Goal: Information Seeking & Learning: Check status

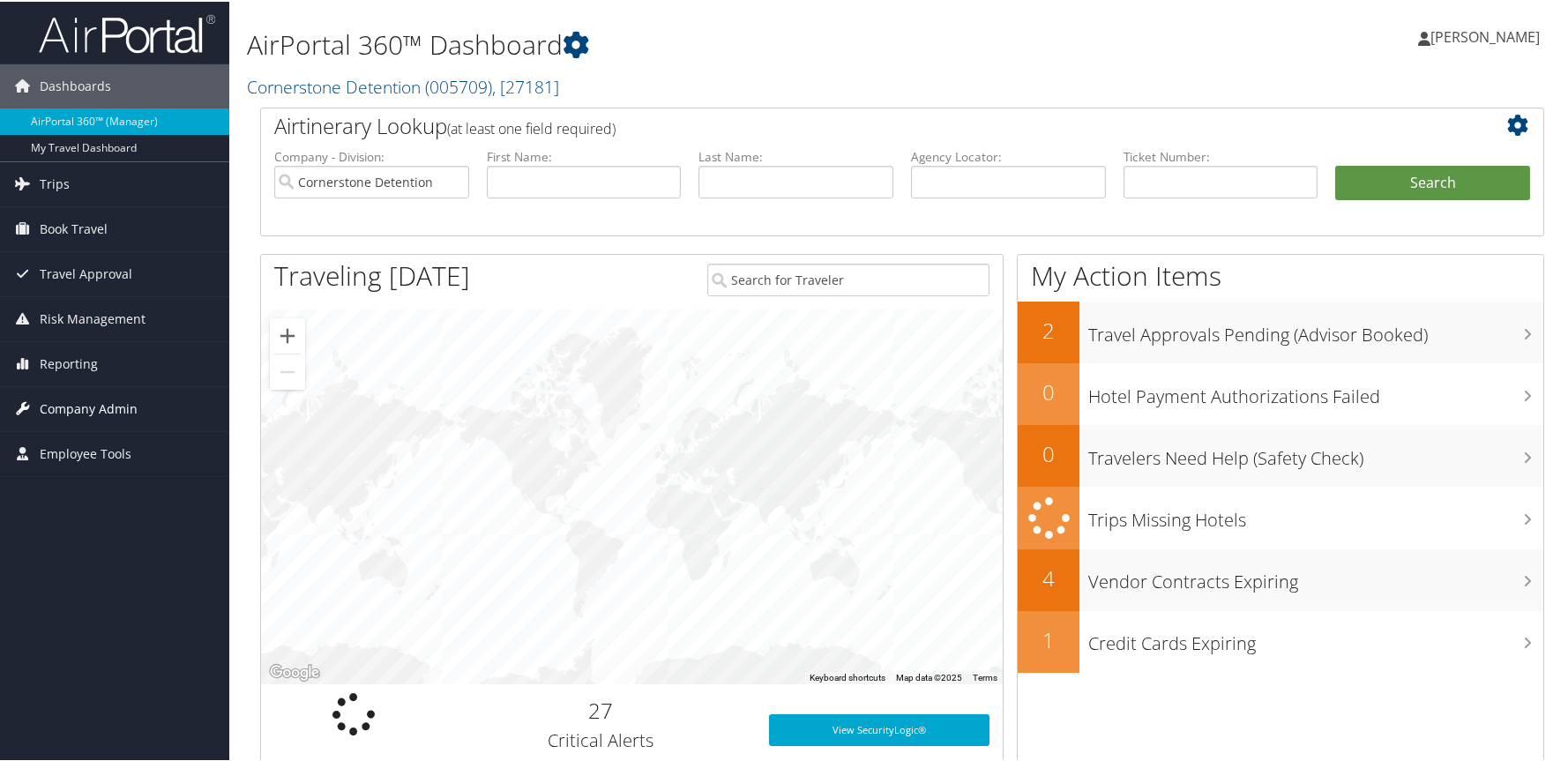
click at [63, 404] on span "Company Admin" at bounding box center [88, 407] width 98 height 45
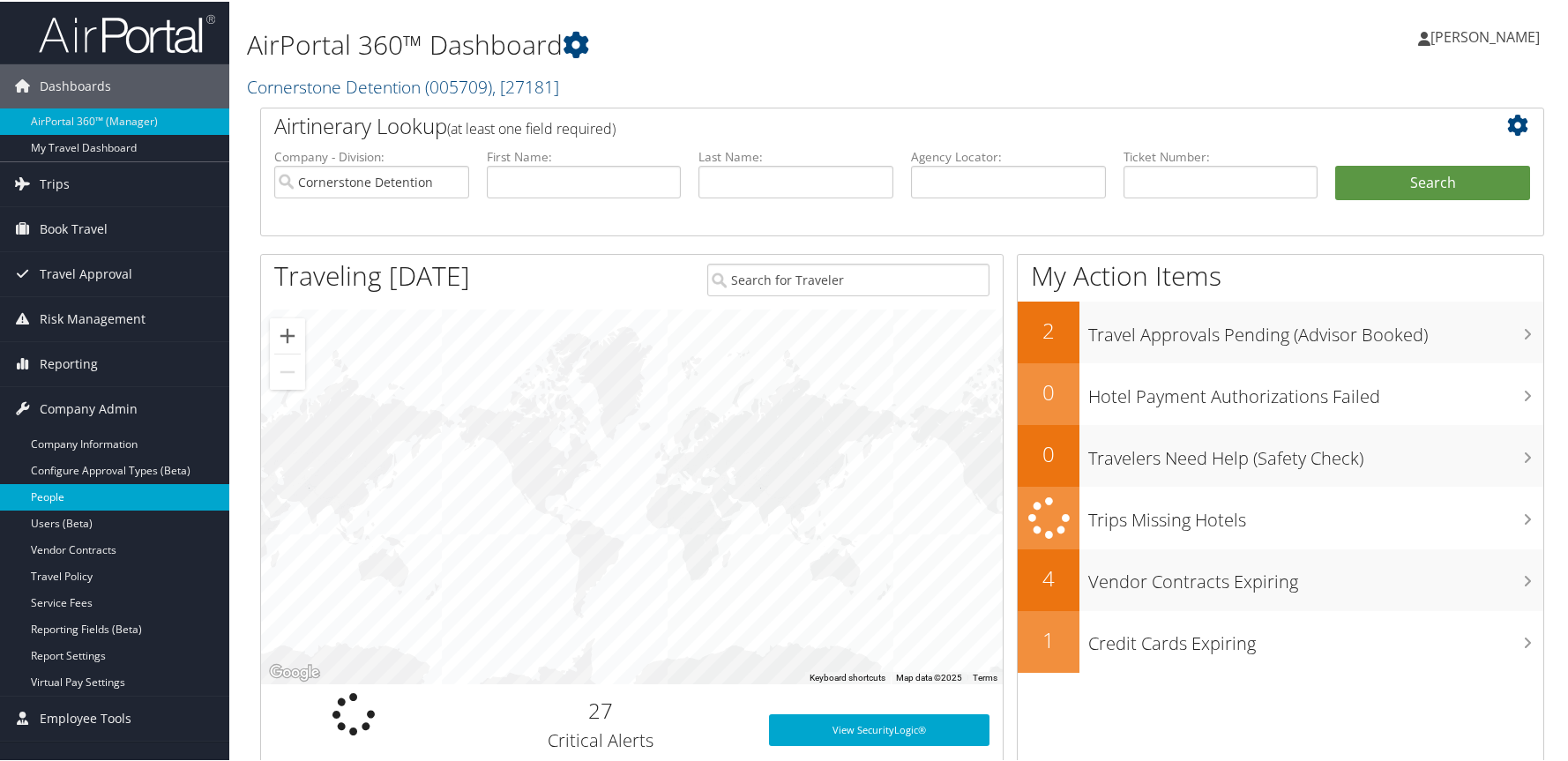
click at [46, 493] on link "People" at bounding box center [115, 495] width 230 height 27
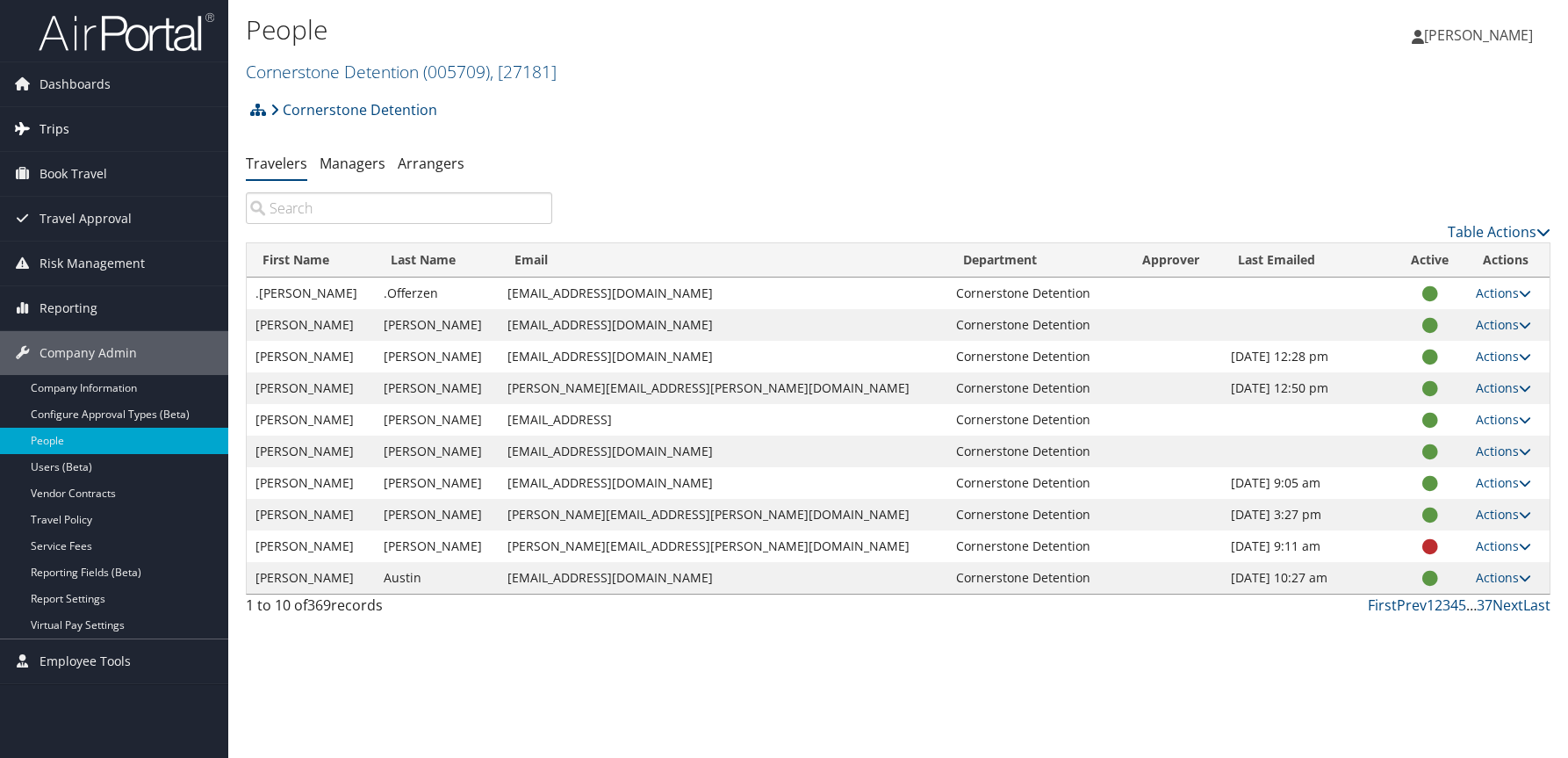
click at [67, 117] on span "Trips" at bounding box center [54, 129] width 30 height 44
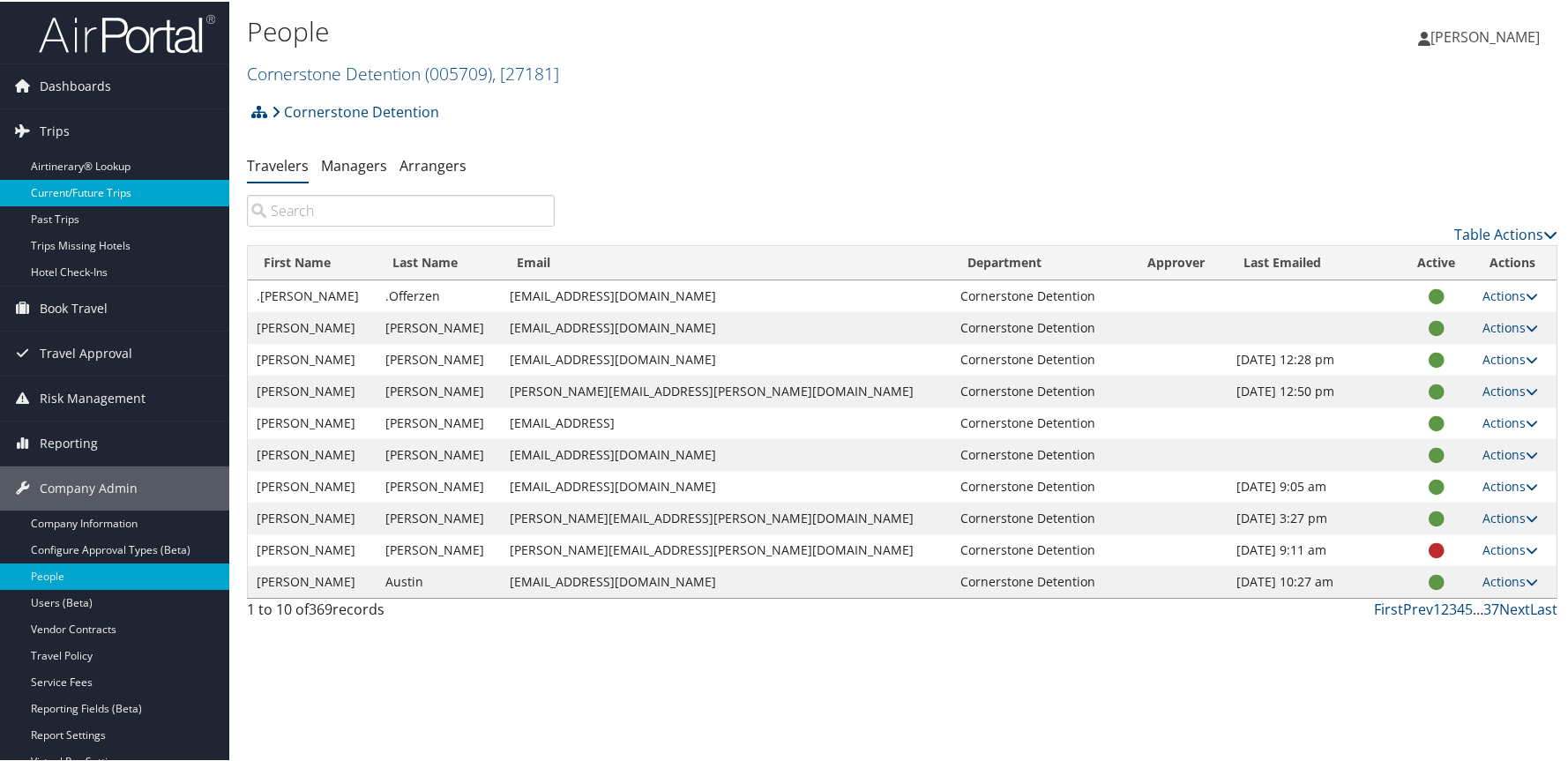
click at [93, 188] on link "Current/Future Trips" at bounding box center [115, 191] width 230 height 27
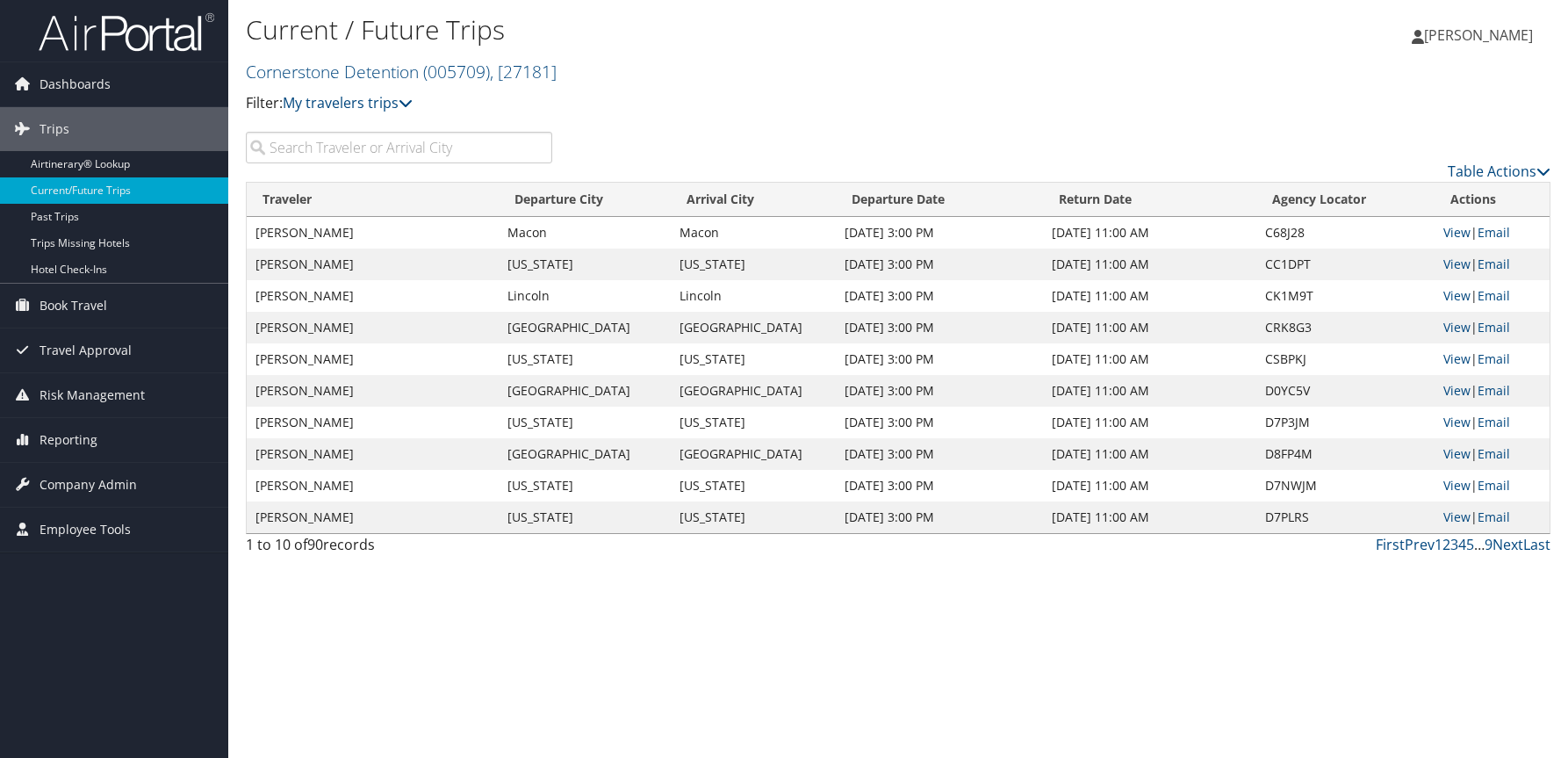
click at [413, 143] on input "search" at bounding box center [398, 148] width 307 height 32
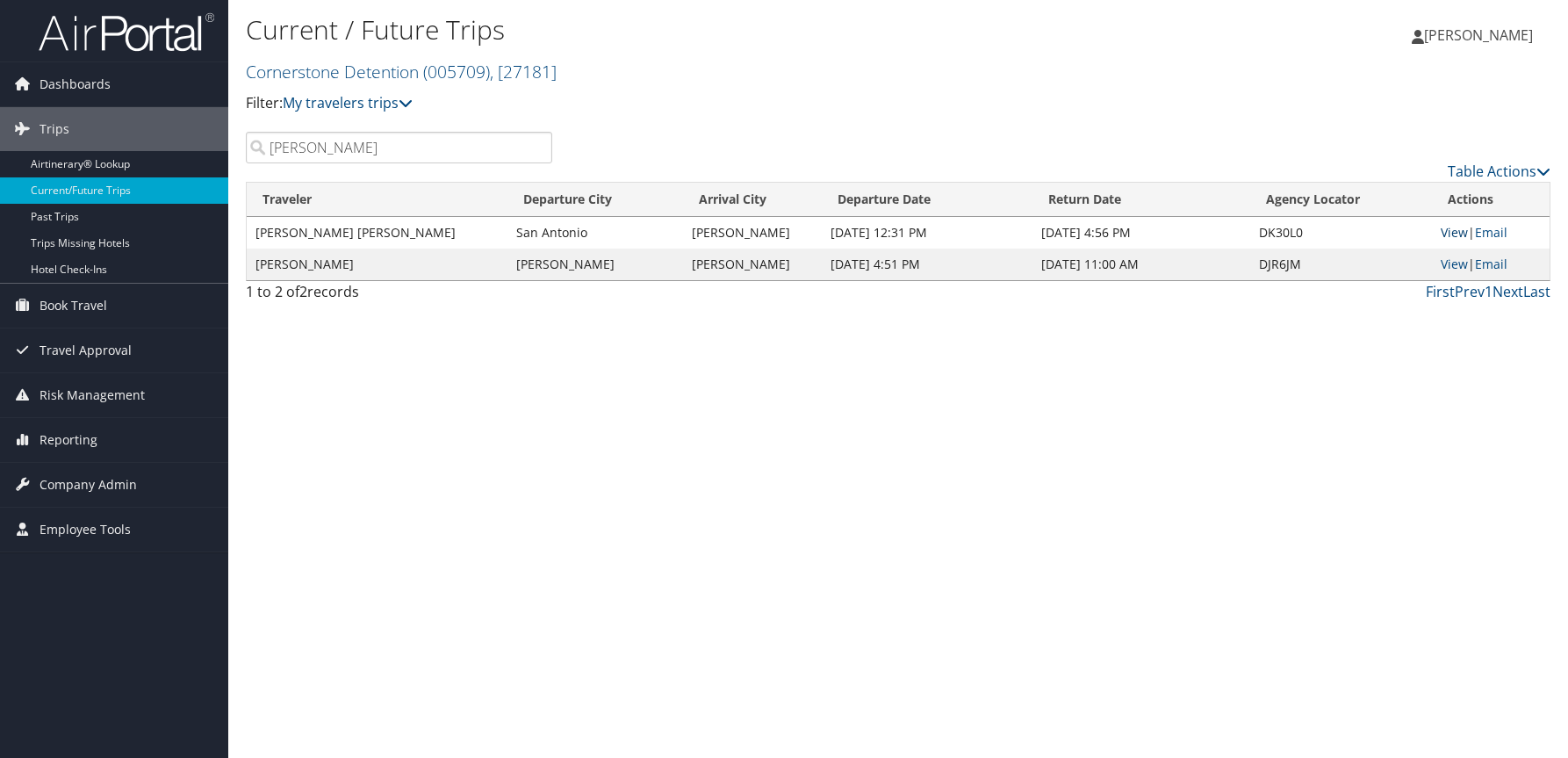
type input "[PERSON_NAME]"
click at [1447, 229] on link "View" at bounding box center [1455, 232] width 28 height 17
click at [1455, 233] on link "View" at bounding box center [1455, 232] width 28 height 17
click at [1493, 231] on link "Email" at bounding box center [1491, 232] width 33 height 17
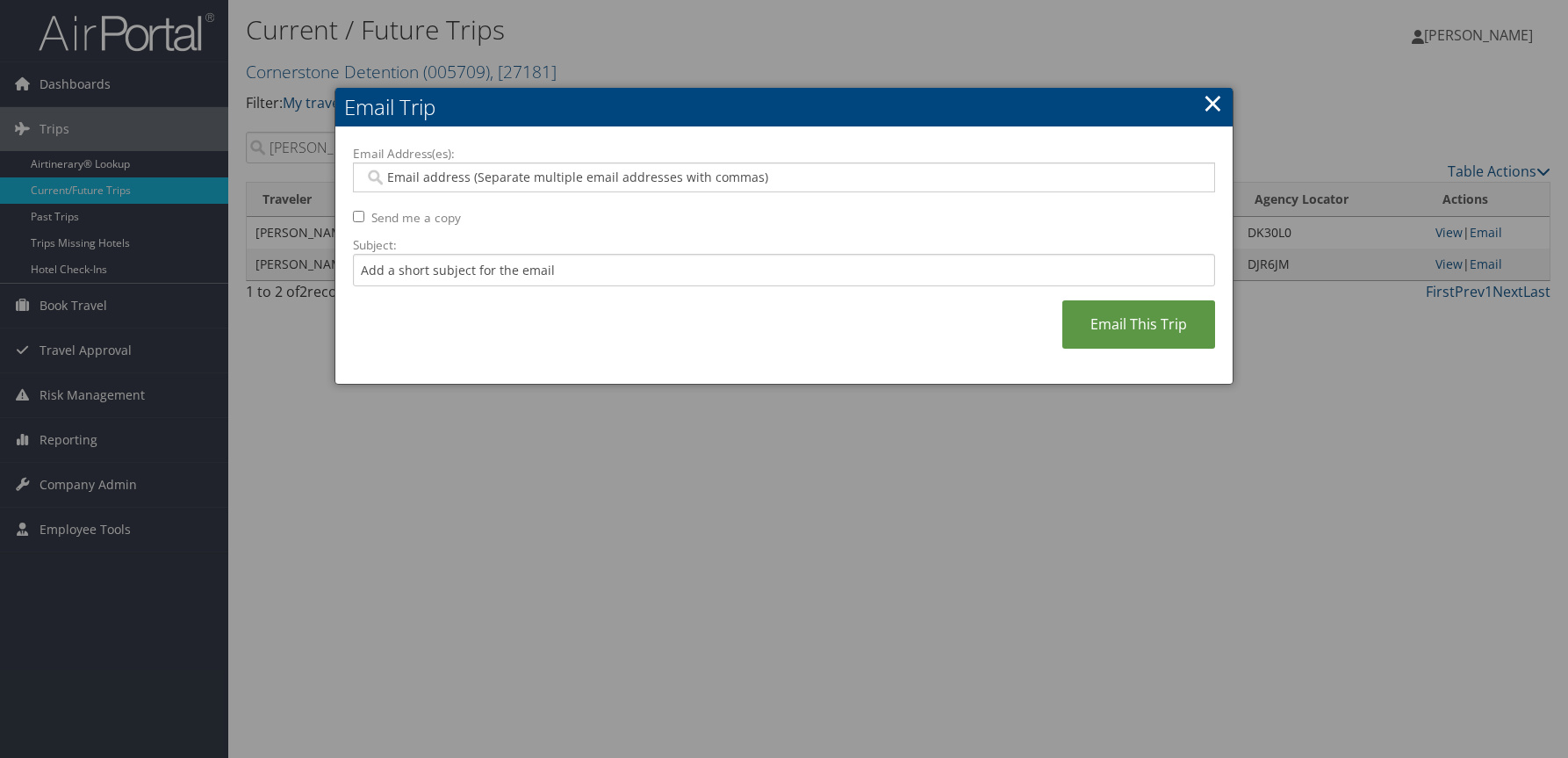
click at [793, 179] on input "Email Address(es):" at bounding box center [784, 177] width 839 height 18
type input "mspangler@cornerstoneinc.com"
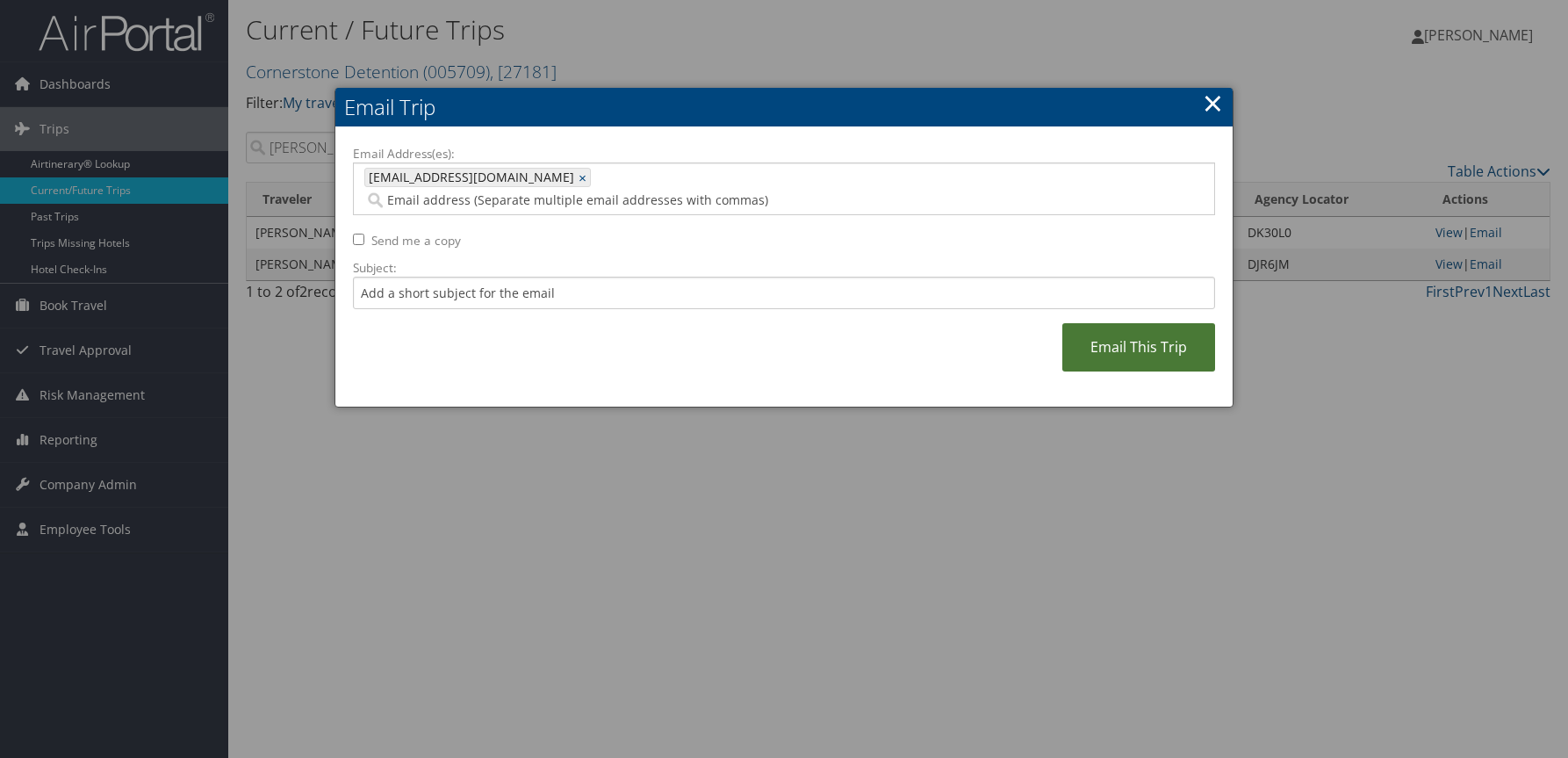
click at [1146, 327] on link "Email This Trip" at bounding box center [1138, 347] width 153 height 48
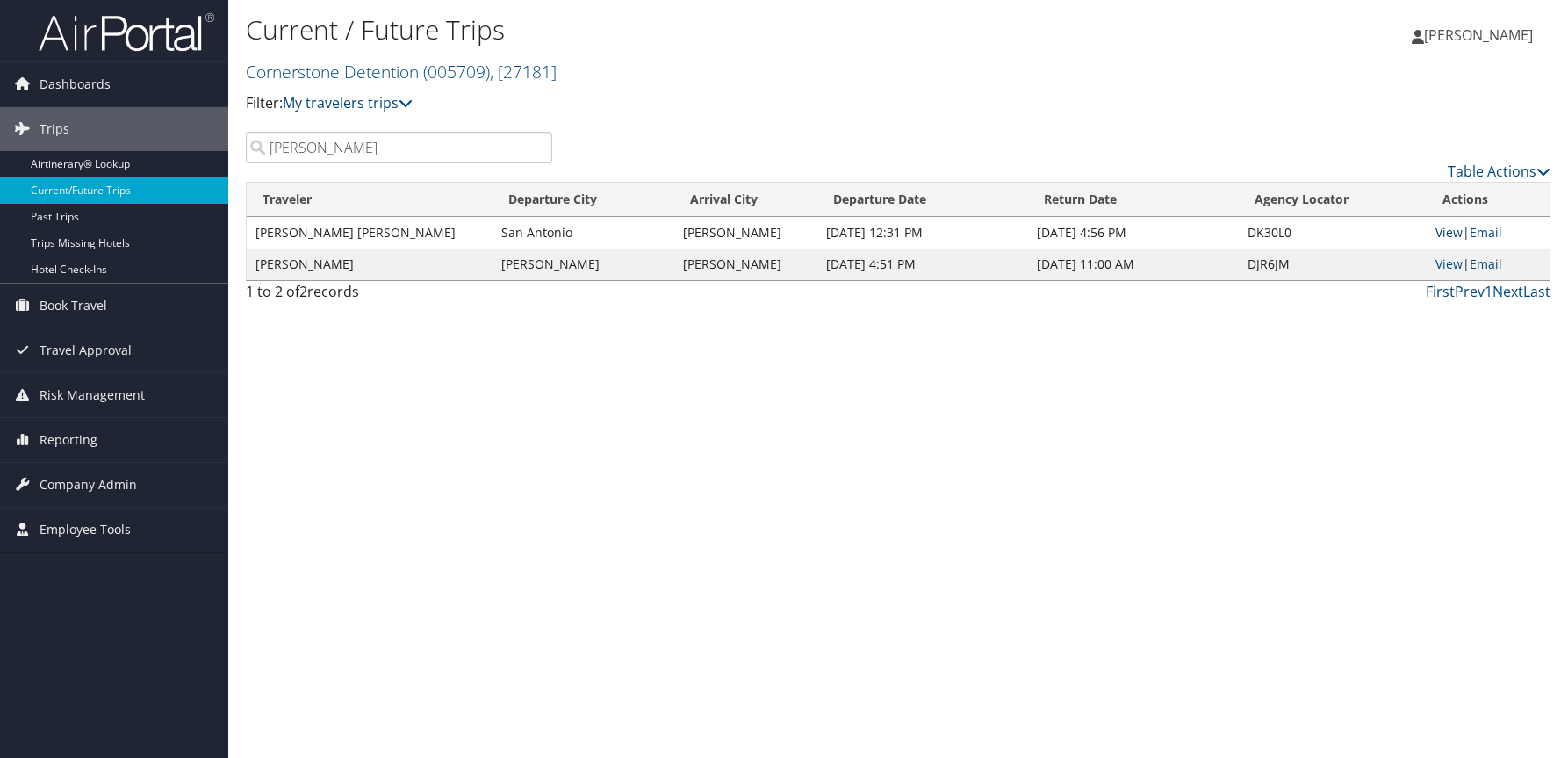
click at [1439, 230] on link "View" at bounding box center [1450, 232] width 28 height 17
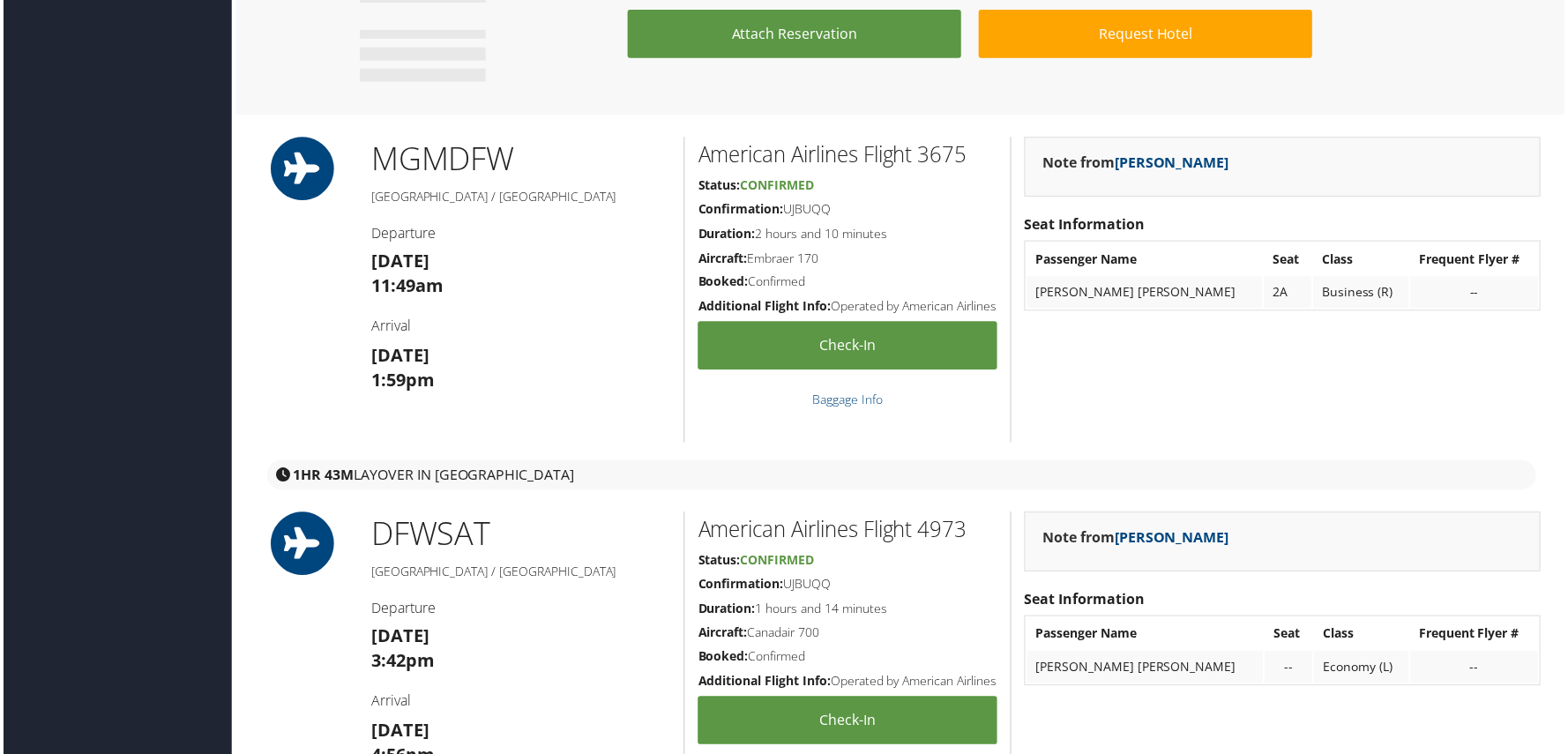
scroll to position [1499, 0]
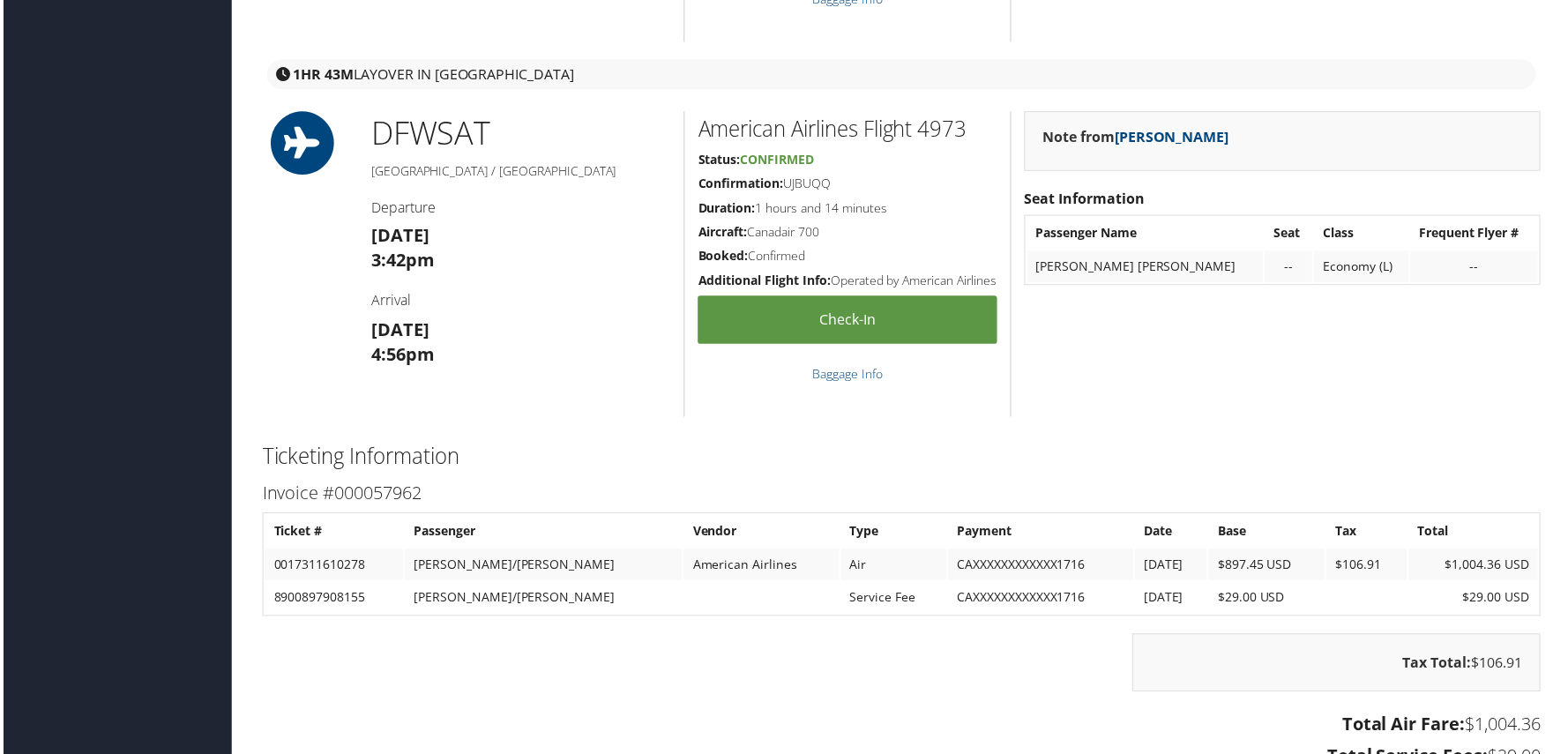
scroll to position [1939, 0]
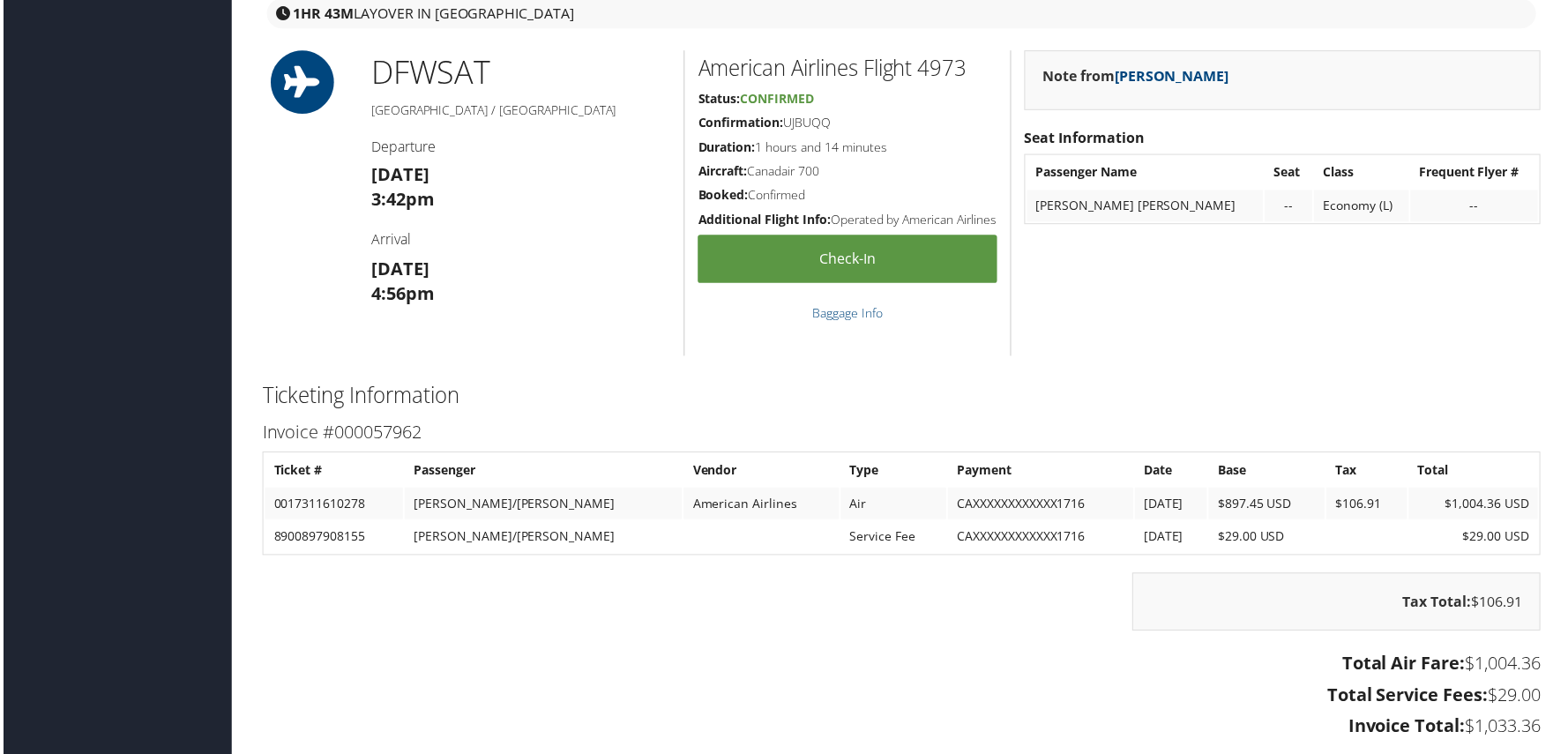
click at [874, 613] on div "Tax Total: $106.91" at bounding box center [902, 613] width 1311 height 76
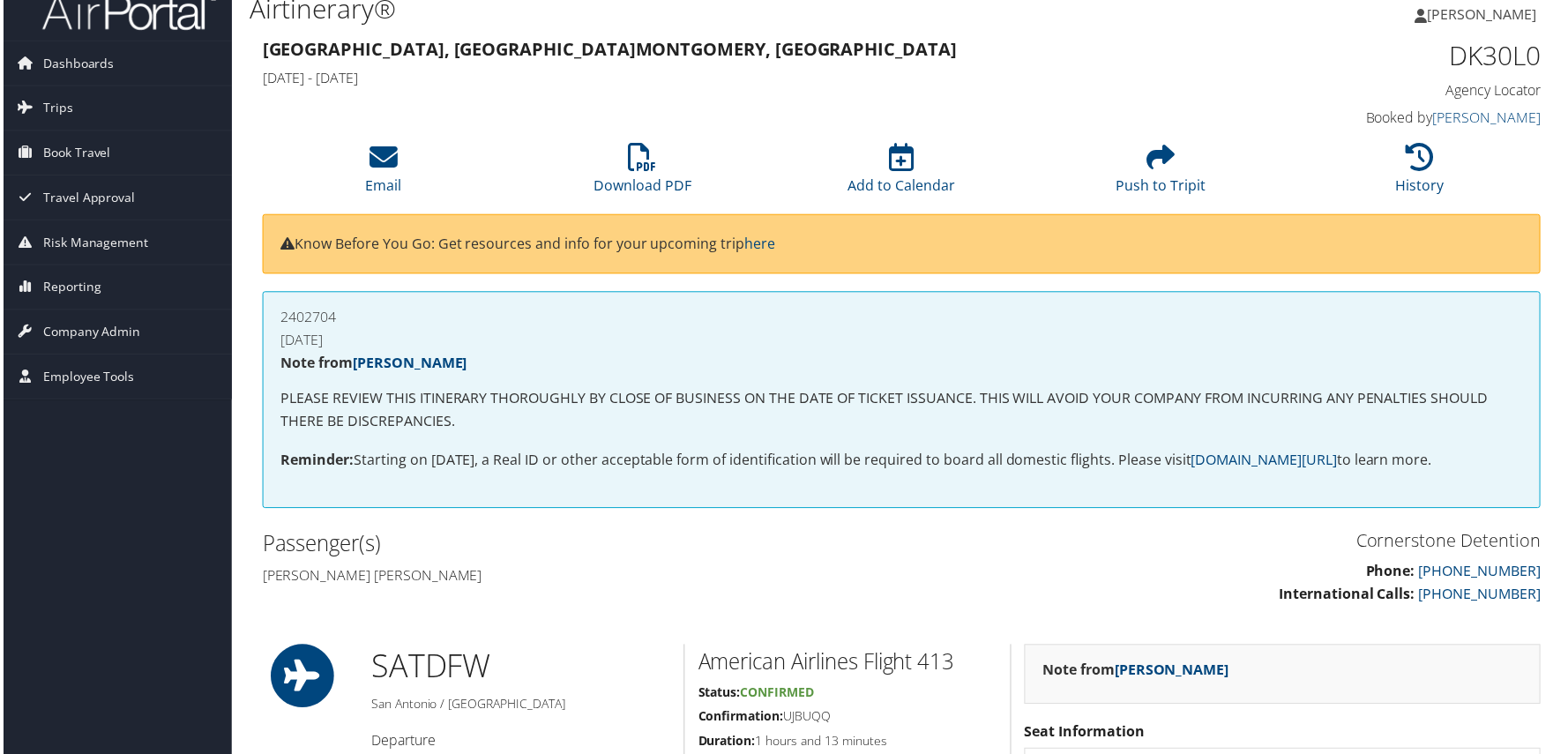
scroll to position [0, 0]
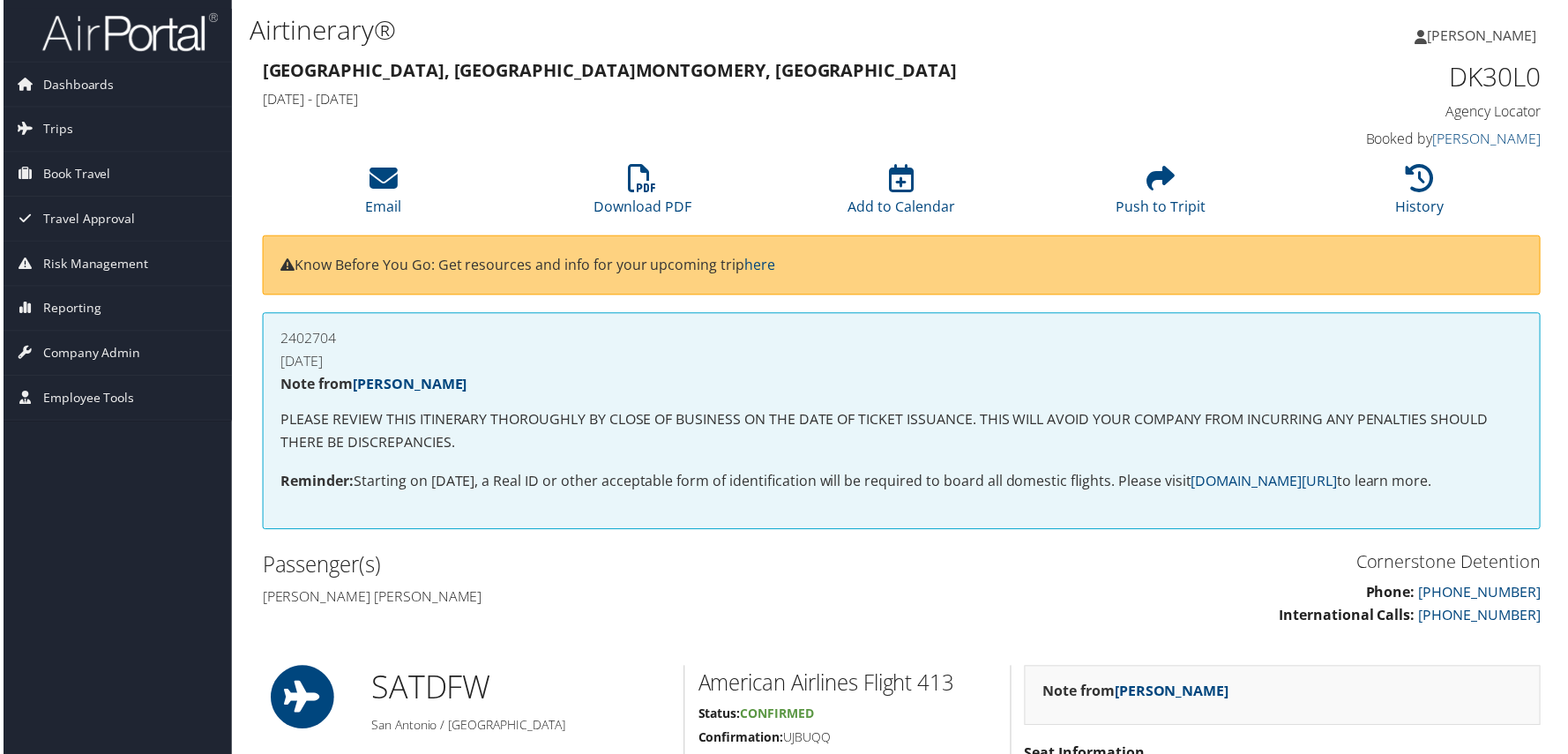
click at [639, 347] on div "2402704 4-04-10 Note from Kelly Smythe PLEASE REVIEW THIS ITINERARY THOROUGHLY …" at bounding box center [902, 423] width 1284 height 218
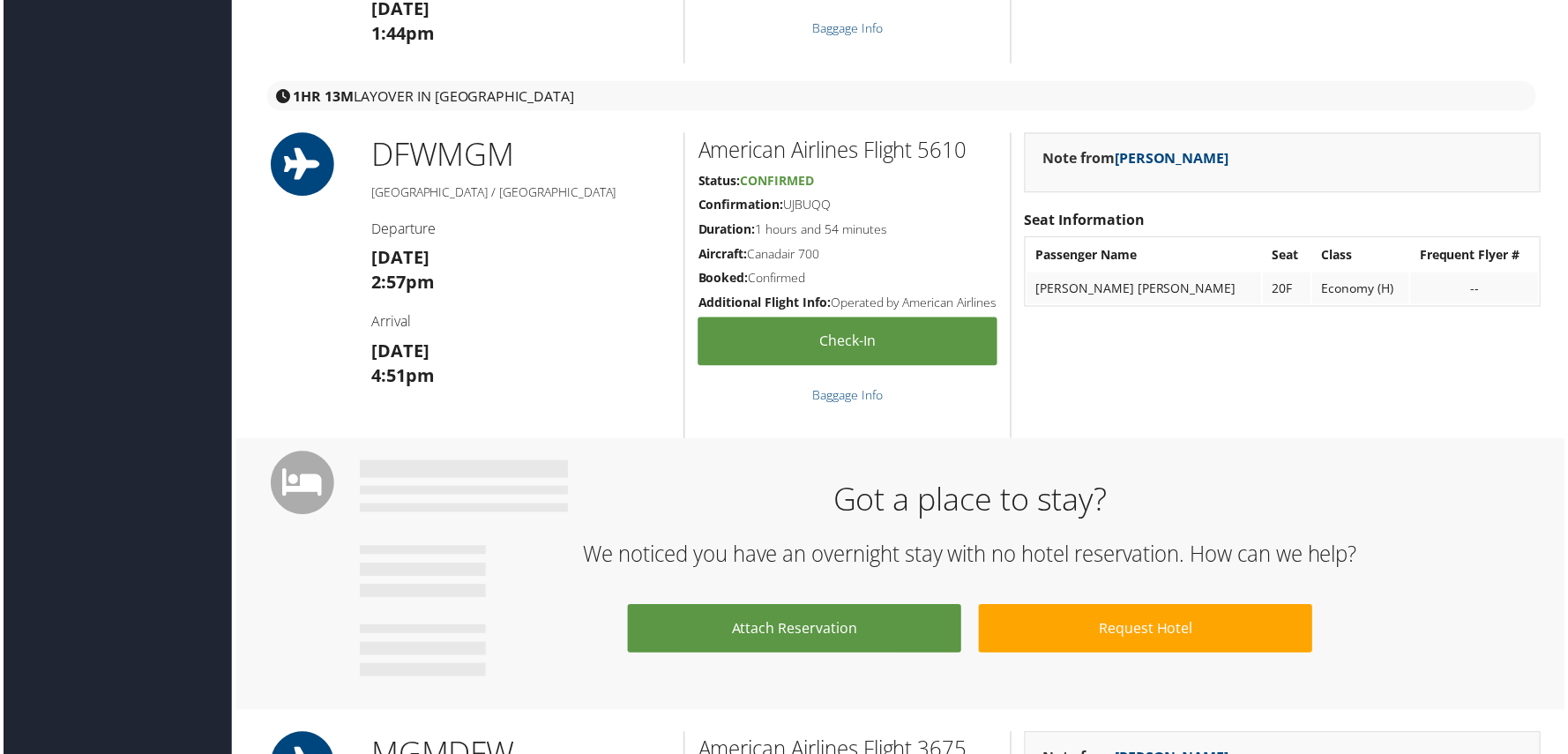
scroll to position [614, 0]
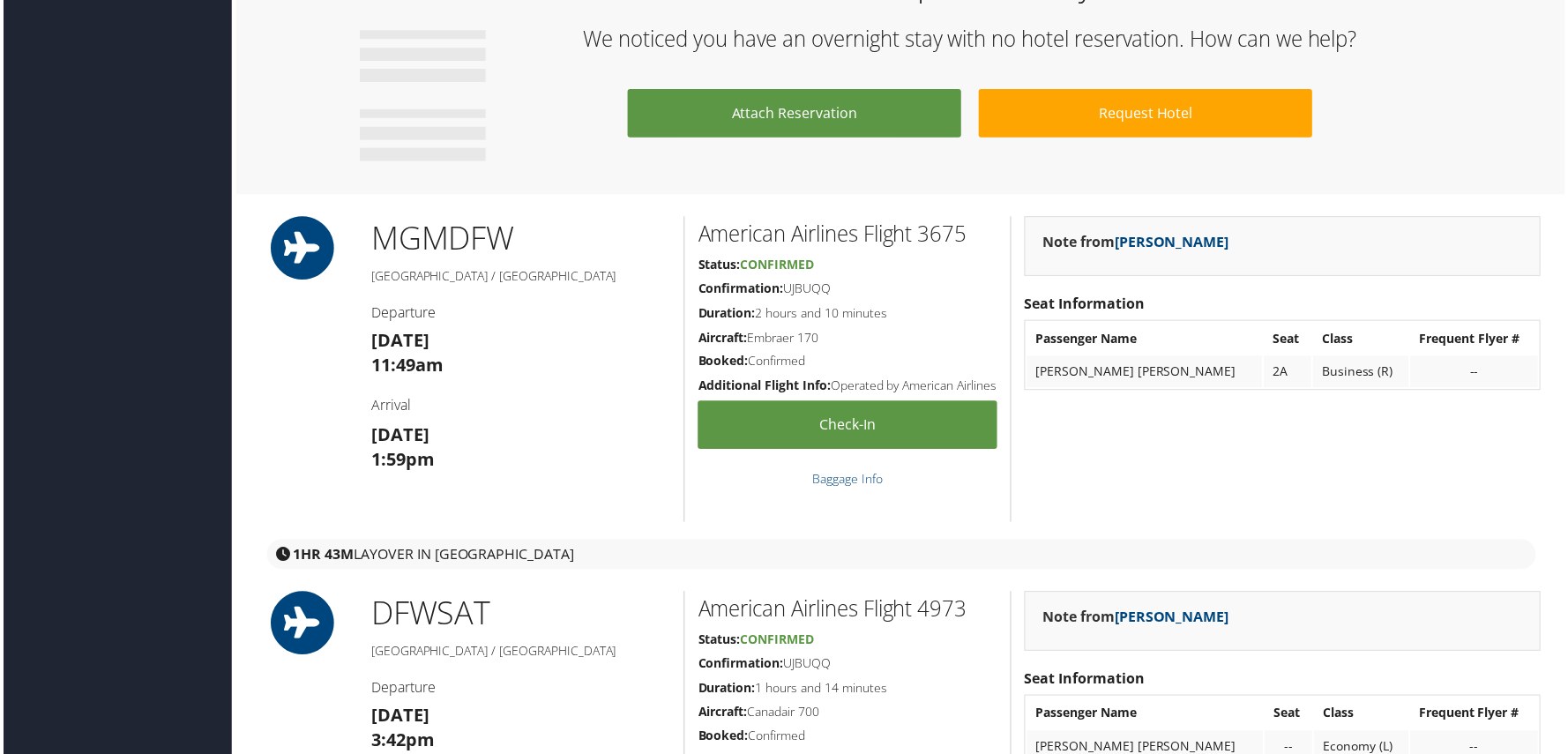
scroll to position [1675, 0]
